Goal: Information Seeking & Learning: Learn about a topic

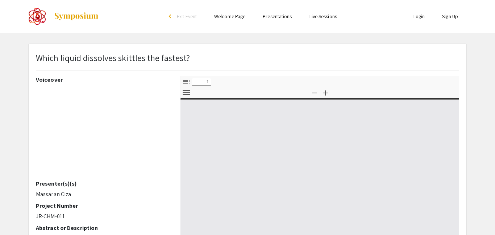
select select "custom"
type input "0"
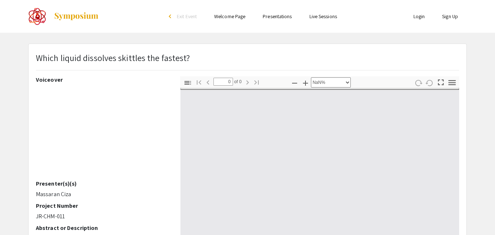
select select "auto"
type input "1"
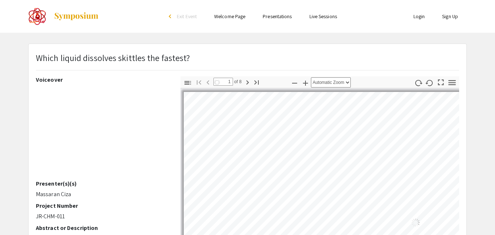
select select "auto"
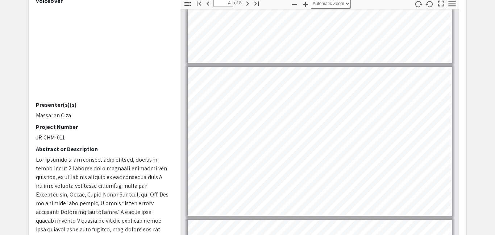
scroll to position [406, 0]
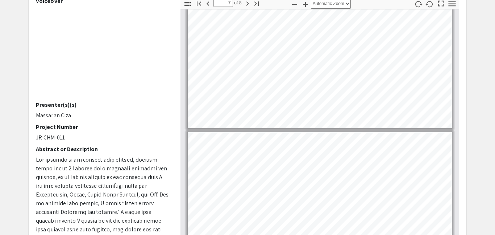
type input "8"
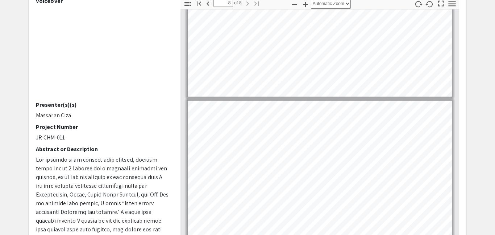
scroll to position [982, 0]
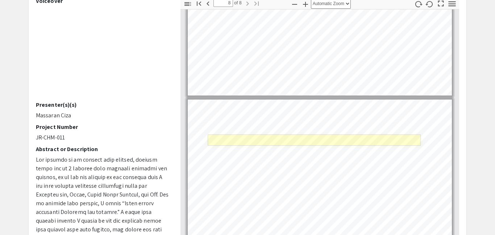
click at [339, 136] on link "Page 8" at bounding box center [314, 139] width 213 height 11
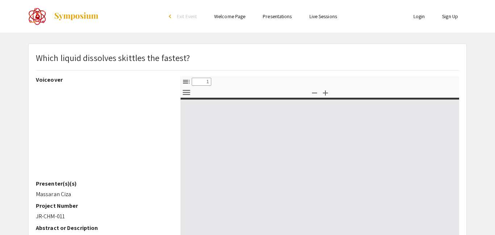
select select "custom"
type input "0"
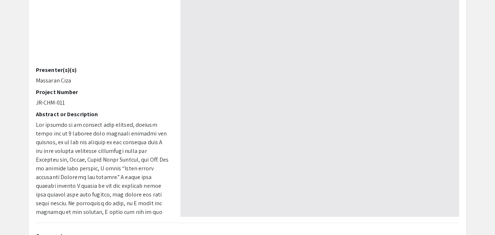
select select "auto"
type input "1"
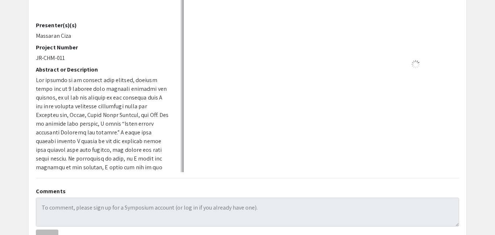
scroll to position [163, 0]
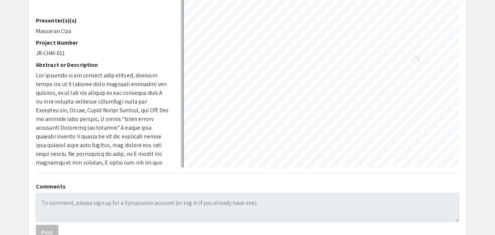
select select "auto"
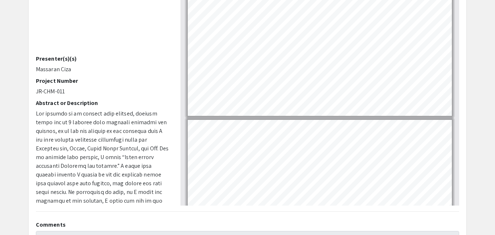
scroll to position [982, 0]
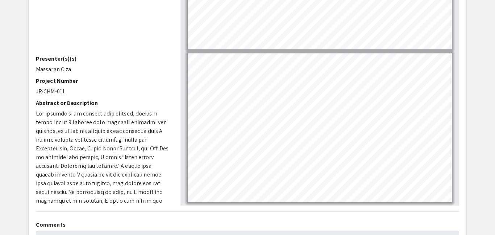
type input "8"
